Goal: Find specific page/section: Find specific page/section

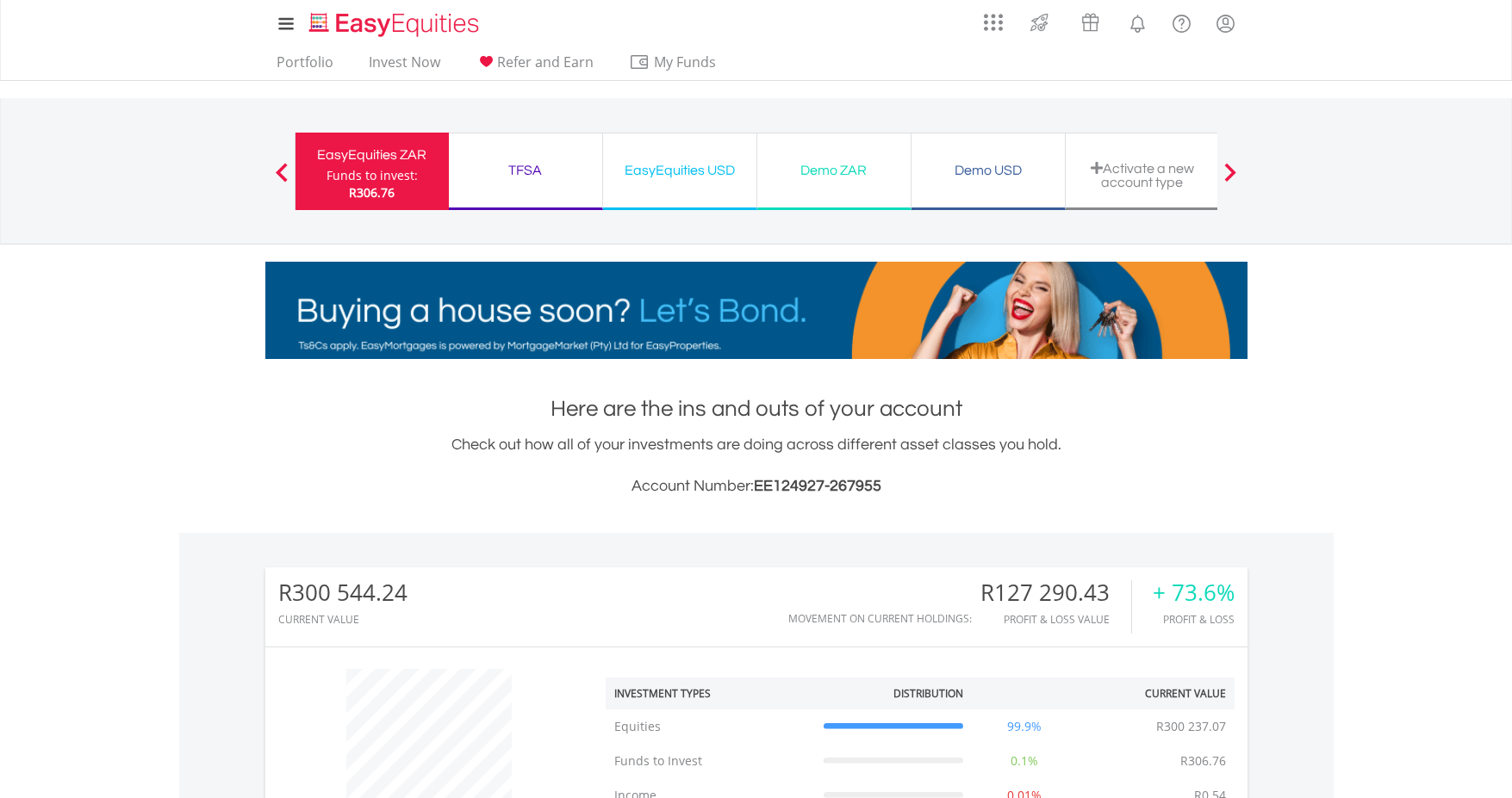
scroll to position [165, 327]
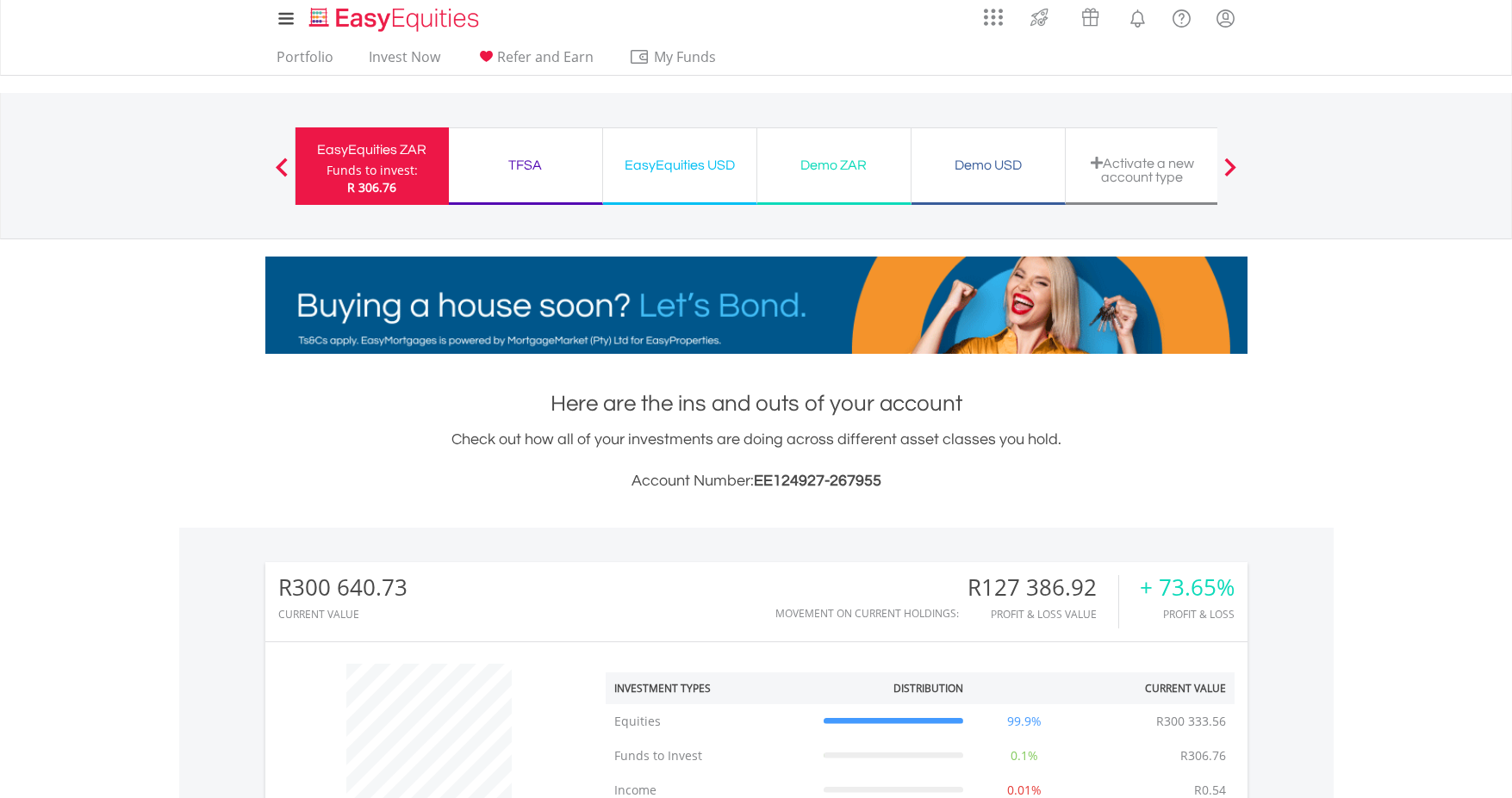
scroll to position [86, 0]
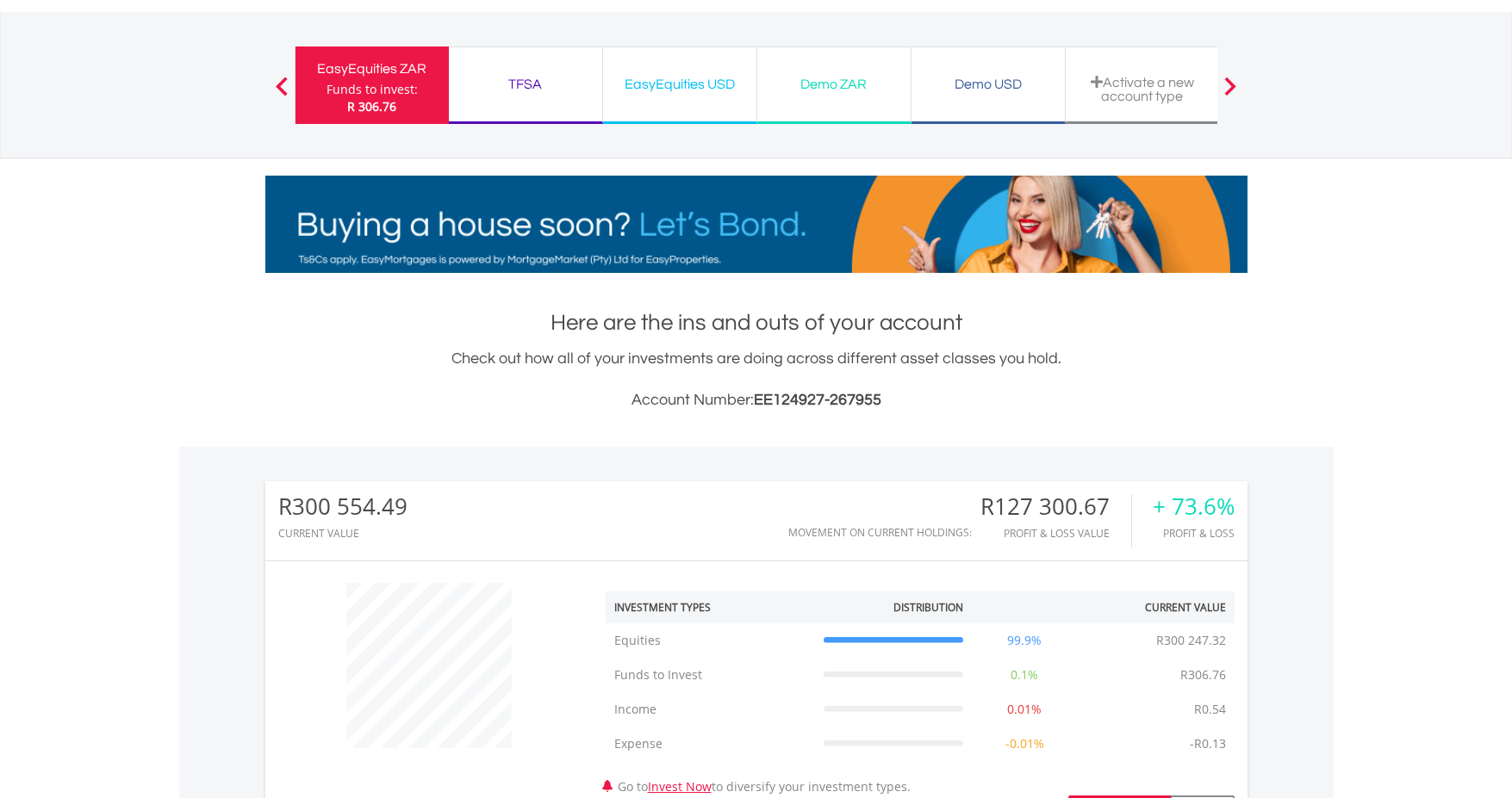
scroll to position [165, 327]
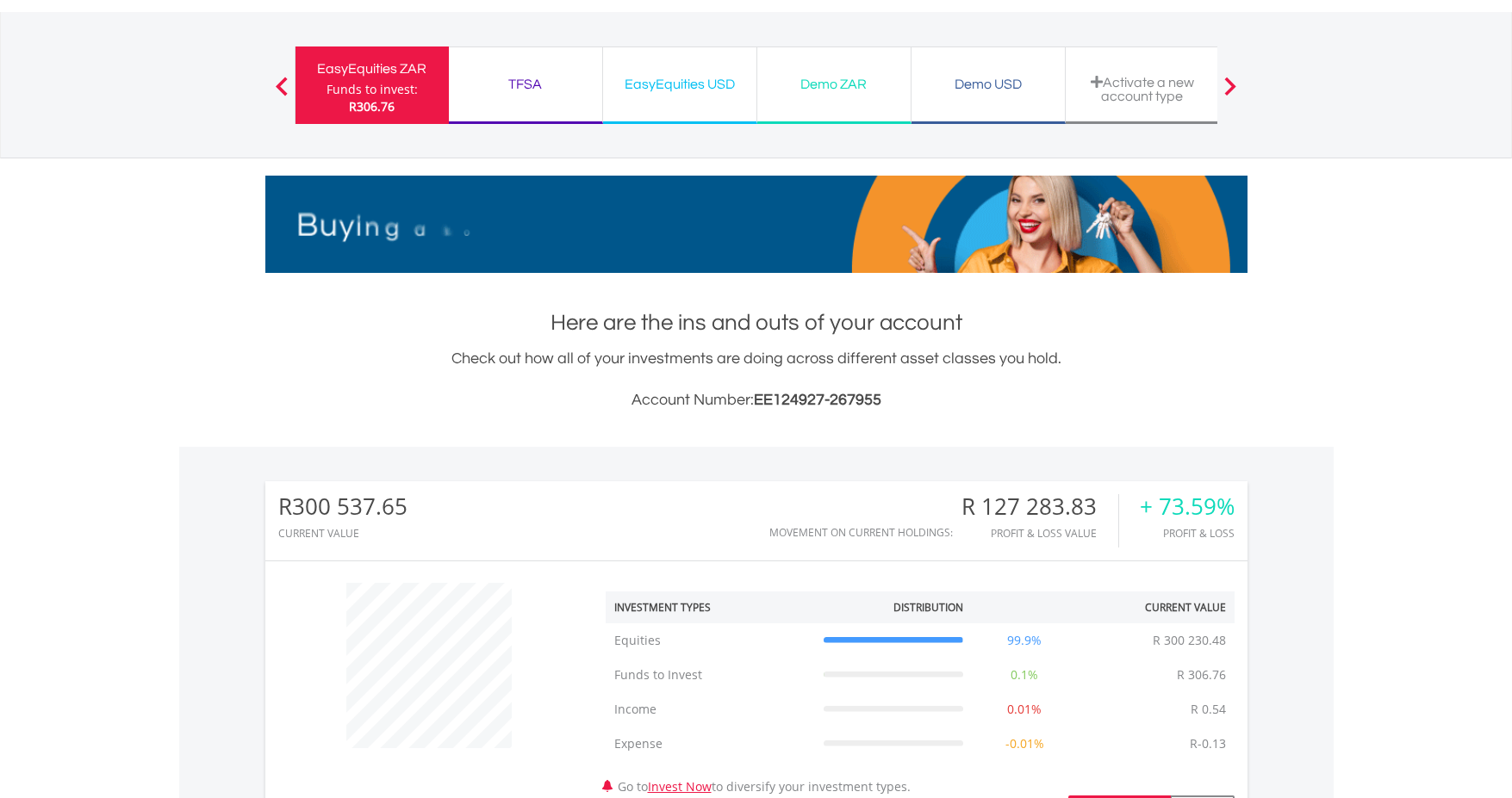
scroll to position [165, 327]
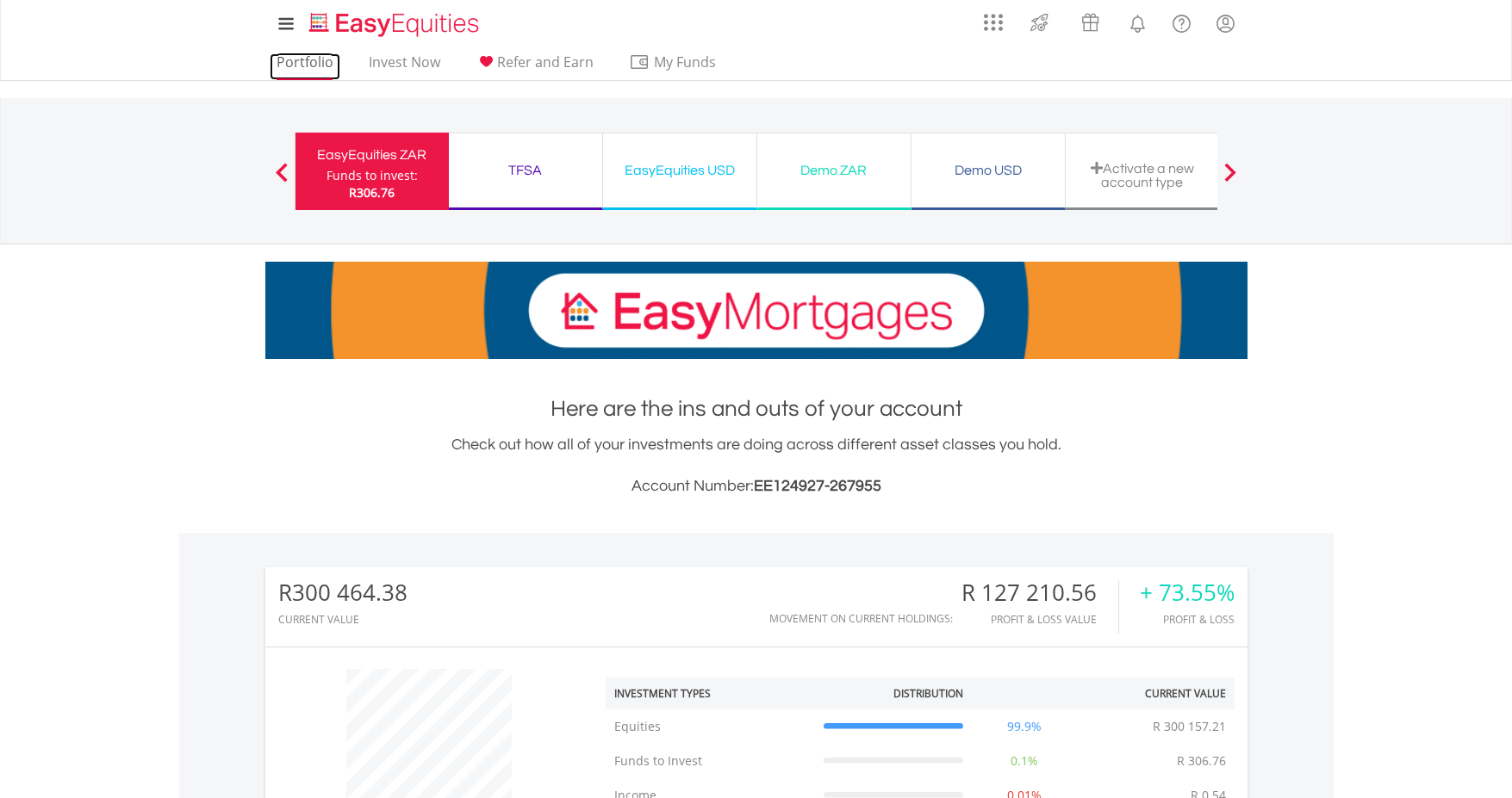
click at [309, 56] on link "Portfolio" at bounding box center [305, 67] width 71 height 27
